Goal: Check status: Check status

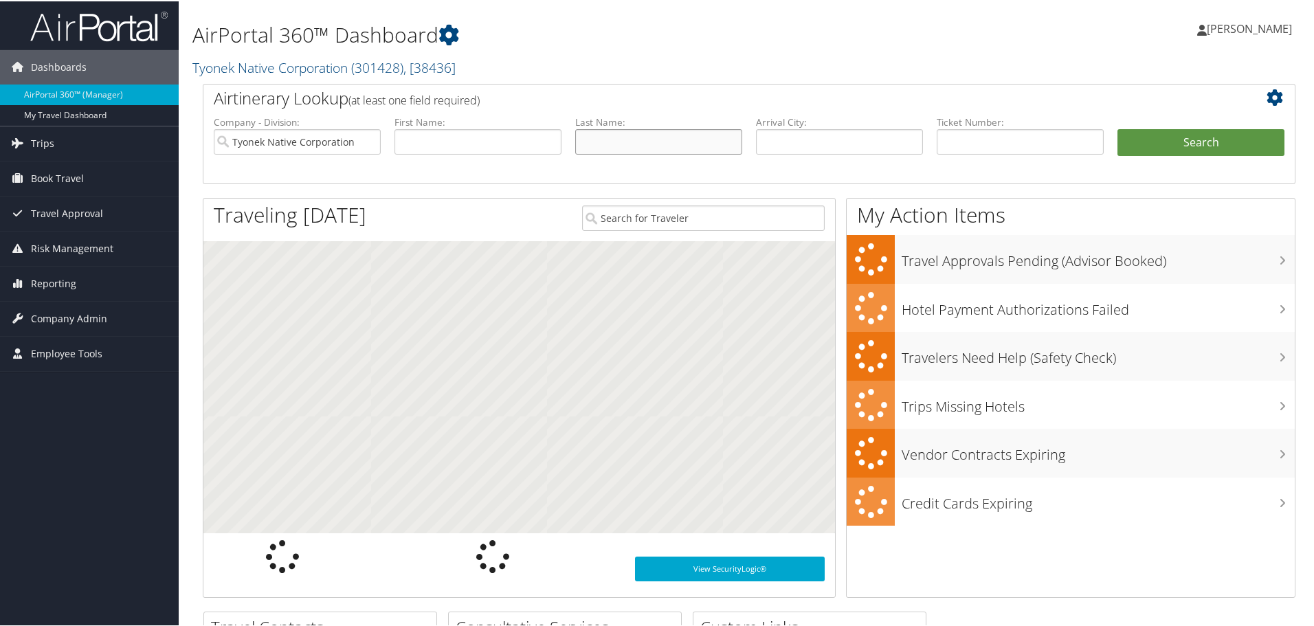
click at [692, 145] on input "text" at bounding box center [658, 140] width 167 height 25
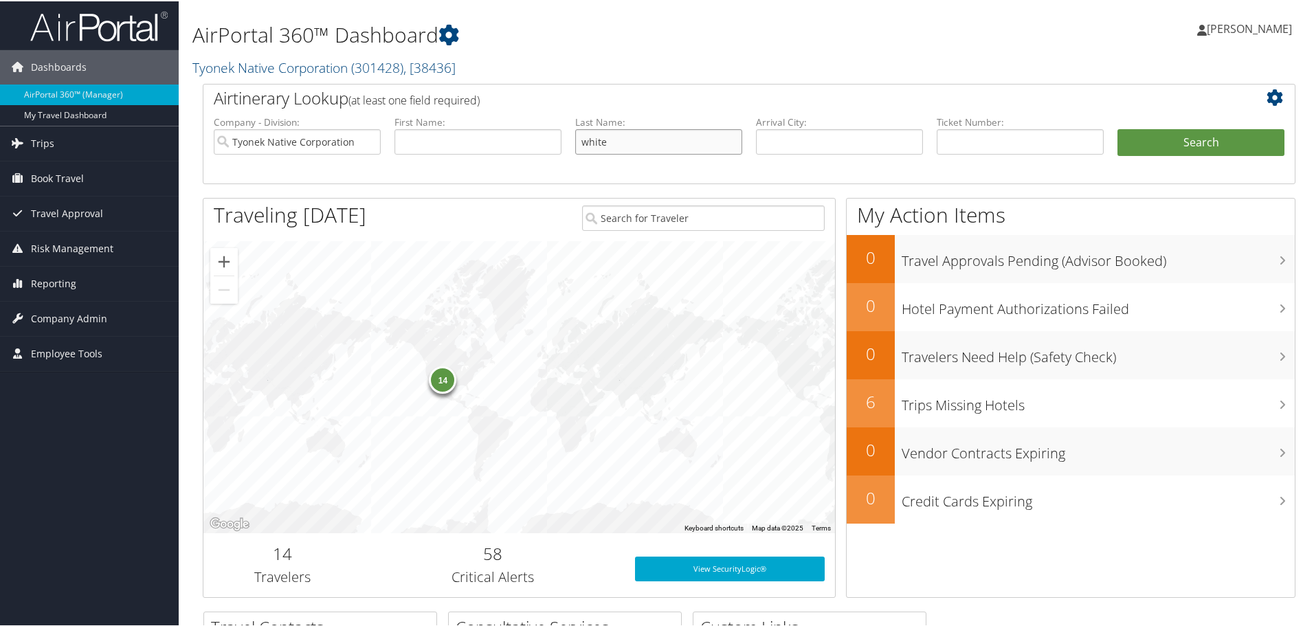
type input "white"
click at [487, 142] on input "text" at bounding box center [477, 140] width 167 height 25
type input "[PERSON_NAME]"
click at [1159, 142] on button "Search" at bounding box center [1200, 141] width 167 height 27
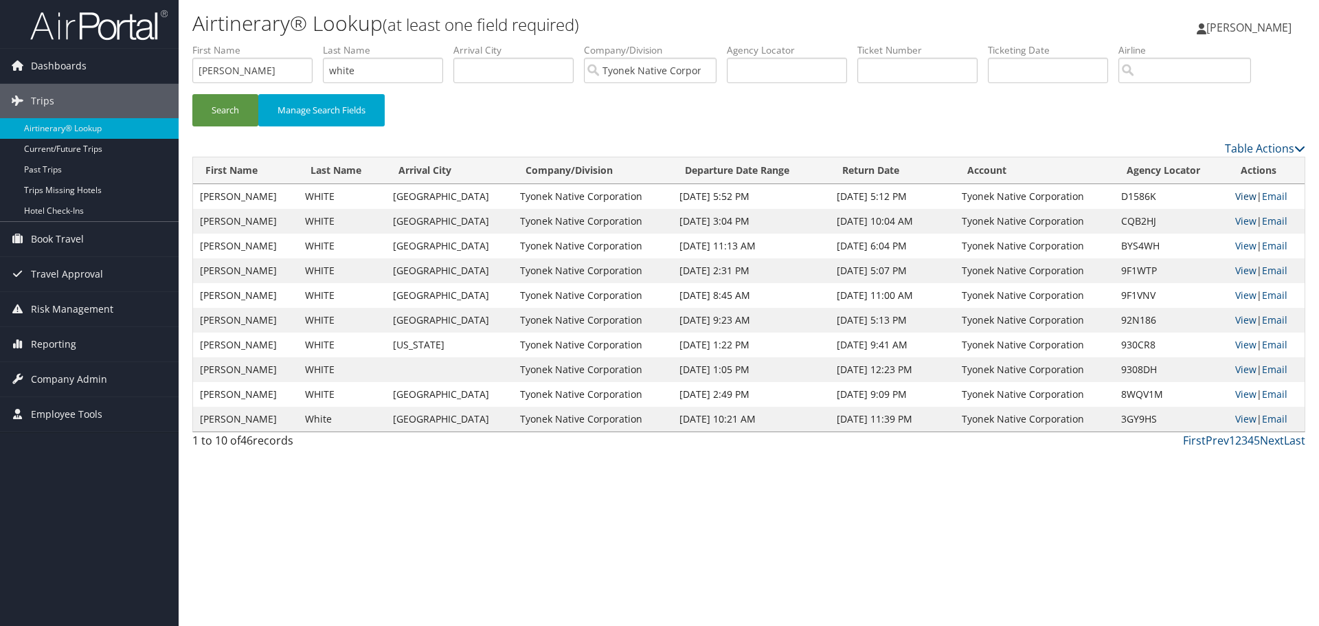
click at [1238, 197] on link "View" at bounding box center [1246, 196] width 21 height 13
click at [621, 547] on div "Airtinerary® Lookup (at least one field required) [PERSON_NAME] [PERSON_NAME] M…" at bounding box center [749, 313] width 1141 height 626
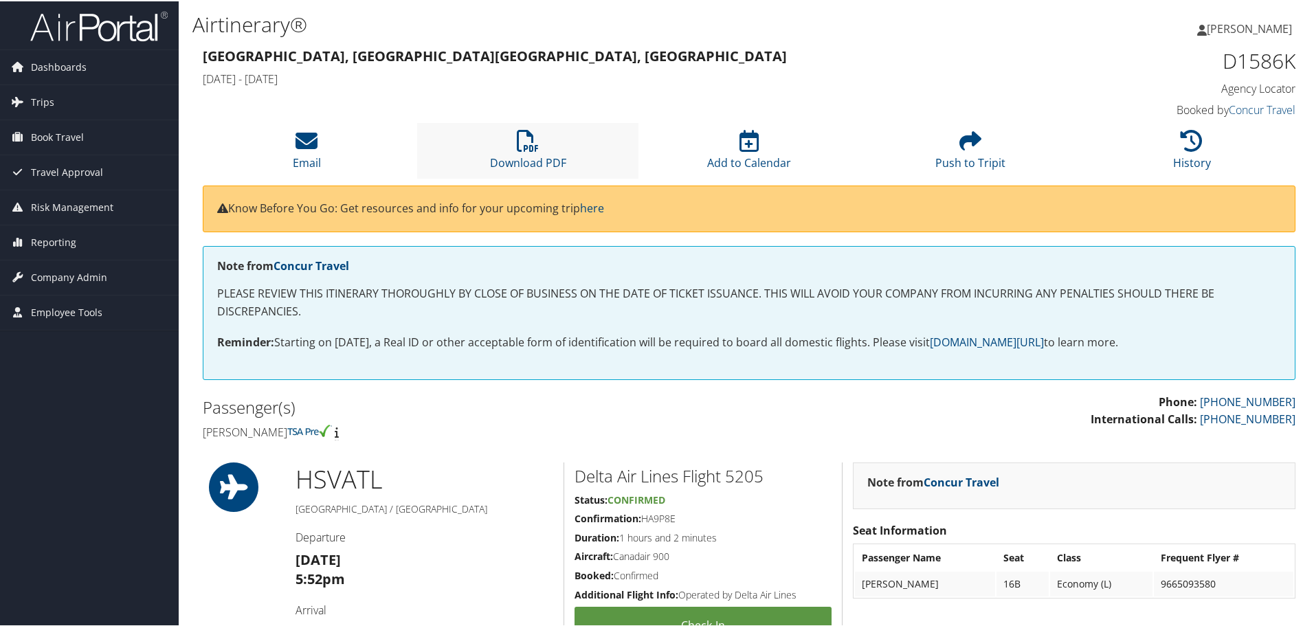
click at [566, 151] on li "Download PDF" at bounding box center [527, 150] width 221 height 56
